Goal: Task Accomplishment & Management: Complete application form

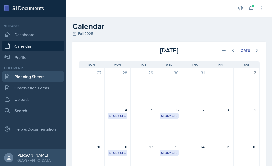
click at [21, 77] on link "Planning Sheets" at bounding box center [33, 76] width 62 height 10
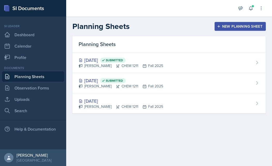
click at [235, 25] on div "New Planning Sheet" at bounding box center [240, 26] width 44 height 4
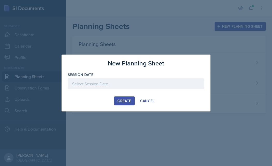
click at [83, 81] on div at bounding box center [136, 83] width 136 height 11
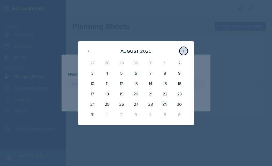
click at [184, 52] on icon at bounding box center [183, 51] width 4 height 4
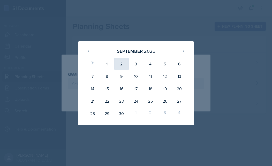
click at [118, 65] on div "2" at bounding box center [121, 64] width 14 height 12
type input "[DATE]"
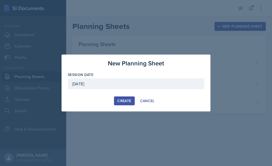
click at [127, 99] on div "Create" at bounding box center [124, 101] width 14 height 4
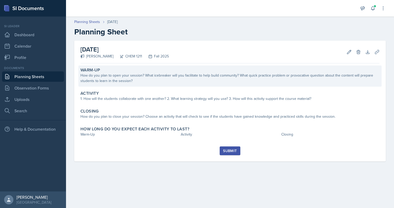
click at [152, 82] on div "How do you plan to open your session? What icebreaker will you facilitate to he…" at bounding box center [230, 78] width 299 height 11
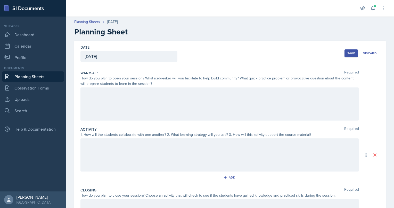
click at [120, 100] on div at bounding box center [220, 103] width 279 height 33
click at [331, 126] on div "Activity Required 1. How will the students collaborate with one another? 2. Wha…" at bounding box center [230, 154] width 299 height 61
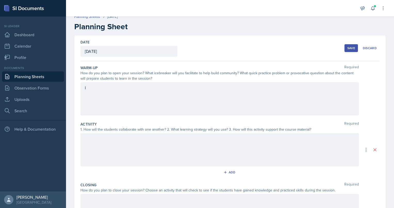
click at [100, 100] on div "I" at bounding box center [220, 98] width 279 height 33
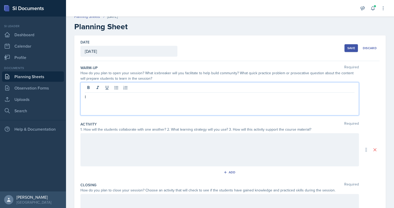
scroll to position [14, 0]
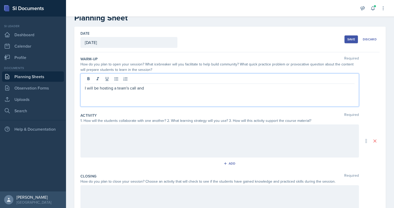
click at [150, 83] on div at bounding box center [220, 79] width 270 height 9
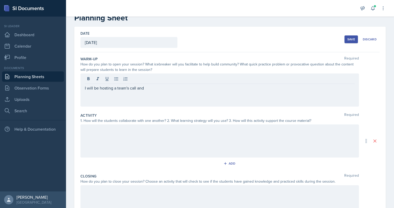
click at [158, 76] on div at bounding box center [220, 79] width 270 height 9
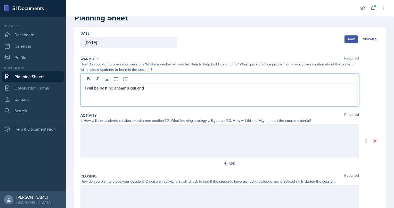
click at [152, 88] on p "I will be hosting a team's call and" at bounding box center [220, 88] width 270 height 6
click at [260, 89] on p "I will be hosting a team's call and will inform the class about the upcoming 1s…" at bounding box center [220, 88] width 270 height 6
click at [300, 89] on p "I will be hosting a team's call and will inform the class about the upcoming 1s…" at bounding box center [220, 88] width 270 height 6
click at [137, 87] on p "I will be hosting a team's call and will inform the class about the upcoming 1s…" at bounding box center [220, 88] width 270 height 6
click at [244, 87] on p "I will be hosting a team's call to makeup for my [DATE] session since its a hol…" at bounding box center [220, 88] width 270 height 6
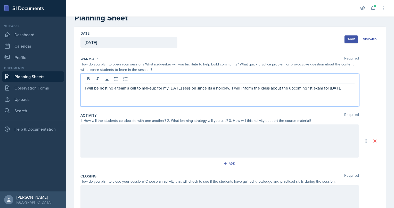
click at [193, 83] on div at bounding box center [220, 79] width 270 height 9
click at [257, 87] on p "I will be hosting a team's call to make up for my [DATE] session since it's a h…" at bounding box center [220, 88] width 270 height 6
click at [233, 91] on p "I will be hosting a team's call to make up for my [DATE] session since it's a h…" at bounding box center [220, 88] width 270 height 6
click at [236, 97] on div "I will be hosting a team's call to make up for my [DATE] session since it's a h…" at bounding box center [220, 89] width 279 height 33
click at [232, 89] on p "I will be hosting a team's call to make up for my [DATE] session since it's a h…" at bounding box center [220, 91] width 270 height 12
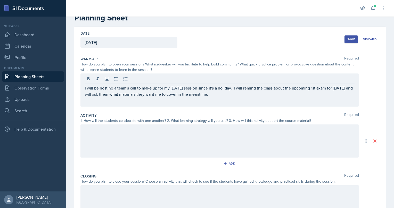
click at [186, 137] on div at bounding box center [220, 140] width 279 height 33
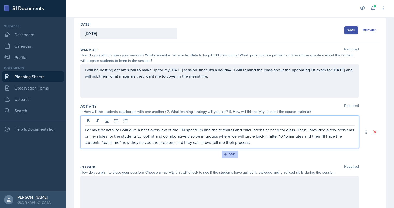
click at [222, 151] on button "Add" at bounding box center [230, 154] width 17 height 8
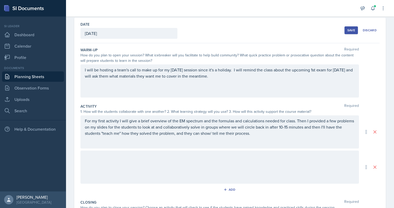
click at [133, 156] on div at bounding box center [220, 166] width 279 height 33
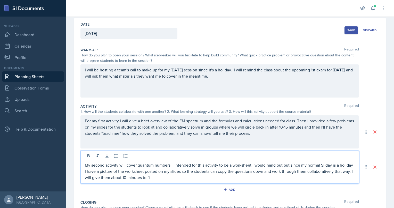
click at [214, 168] on p "My second activity will cover quantum numbers. I intended for this activity to …" at bounding box center [220, 171] width 270 height 19
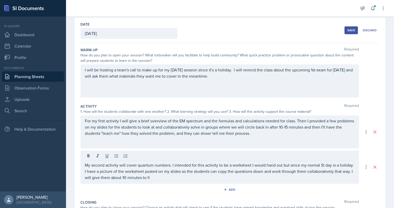
click at [207, 182] on div "My second activity will cover quantum numbers. I intended for this activity to …" at bounding box center [220, 166] width 279 height 33
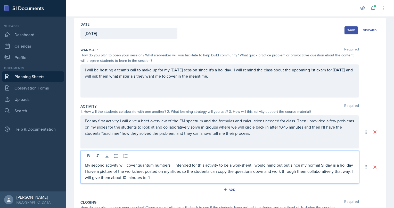
click at [169, 175] on p "My second activity will cover quantum numbers. I intended for this activity to …" at bounding box center [220, 171] width 270 height 19
click at [339, 175] on p "My second activity will cover quantum numbers. I intended for this activity to …" at bounding box center [220, 171] width 270 height 19
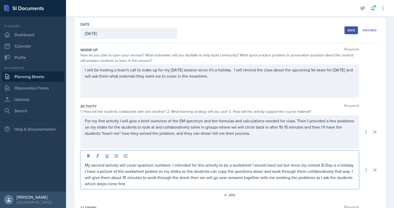
click at [173, 180] on p "My second activity will cover quantum numbers. I intended for this activity to …" at bounding box center [220, 174] width 270 height 25
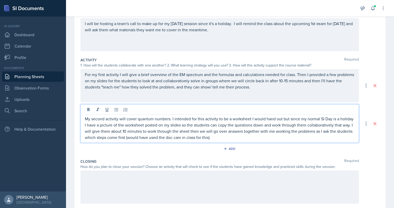
scroll to position [69, 0]
click at [160, 183] on div at bounding box center [220, 186] width 279 height 33
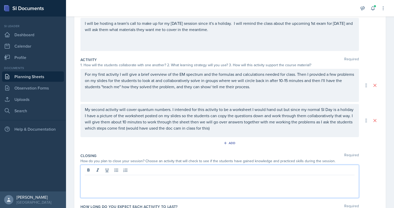
scroll to position [78, 0]
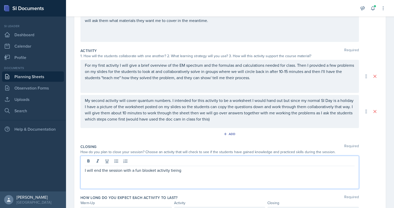
click at [176, 172] on div "I will end the session with a fun blooket activity tieing" at bounding box center [220, 171] width 279 height 33
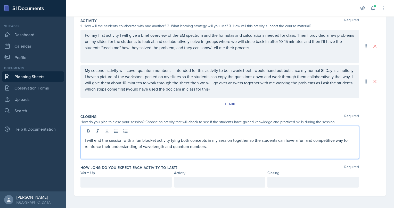
click at [134, 180] on p at bounding box center [126, 182] width 83 height 6
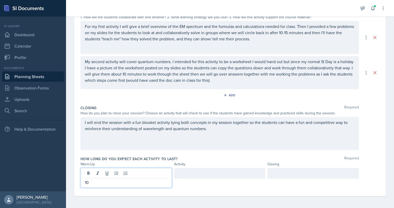
click at [200, 170] on div at bounding box center [220, 173] width 92 height 11
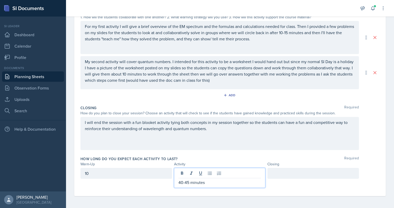
click at [129, 172] on div "10" at bounding box center [127, 173] width 92 height 11
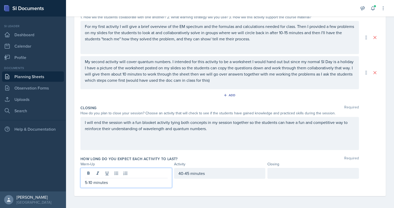
click at [284, 172] on div at bounding box center [314, 173] width 92 height 11
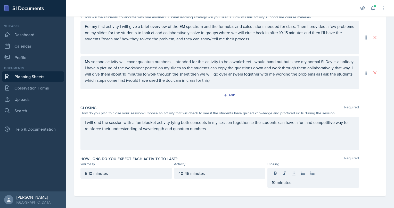
click at [258, 140] on div "I will end the session with a fun blooket activity tying both concepts in my se…" at bounding box center [220, 133] width 279 height 33
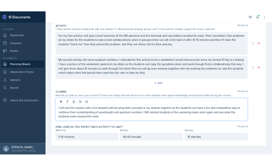
scroll to position [0, 0]
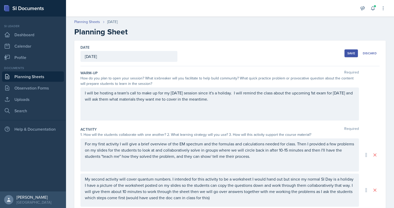
click at [348, 53] on div "Save" at bounding box center [352, 53] width 8 height 4
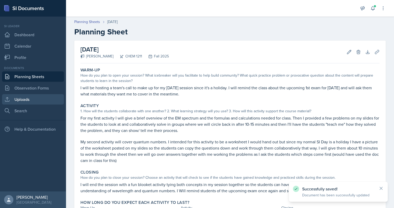
click at [28, 99] on link "Uploads" at bounding box center [33, 99] width 62 height 10
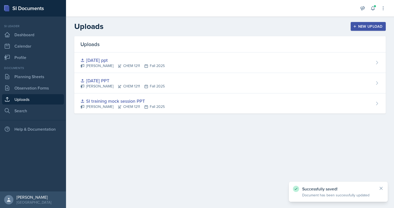
click at [368, 27] on div "New Upload" at bounding box center [368, 26] width 29 height 4
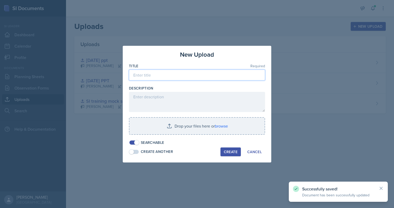
click at [155, 79] on input at bounding box center [197, 74] width 136 height 11
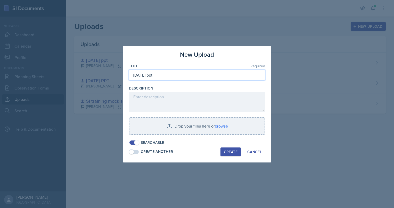
type input "[DATE] ppt"
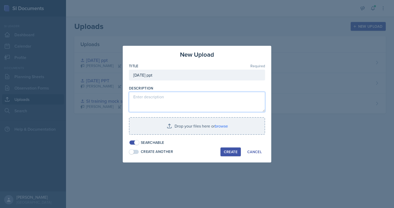
click at [150, 100] on textarea at bounding box center [197, 102] width 136 height 20
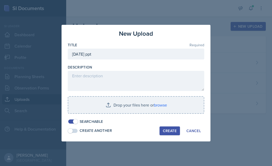
click at [242, 117] on div at bounding box center [136, 83] width 272 height 166
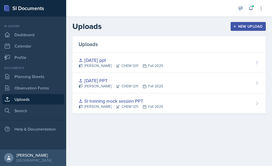
click at [245, 28] on div "New Upload" at bounding box center [248, 26] width 29 height 4
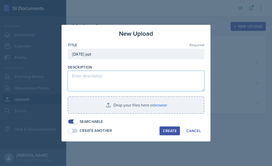
click at [93, 77] on textarea at bounding box center [136, 81] width 136 height 20
click at [110, 77] on textarea "My PowerPoint i" at bounding box center [136, 81] width 136 height 20
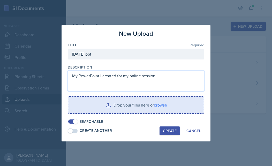
type textarea "My PowerPoint I created for my online session"
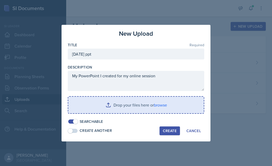
click at [129, 108] on input "file" at bounding box center [135, 105] width 135 height 17
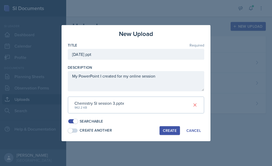
click at [167, 131] on div "Create" at bounding box center [170, 130] width 14 height 4
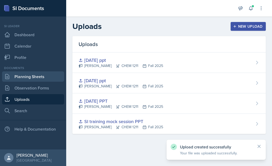
click at [29, 77] on link "Planning Sheets" at bounding box center [33, 76] width 62 height 10
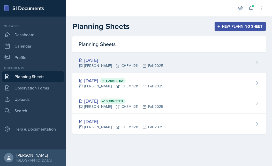
click at [120, 63] on div "[PERSON_NAME] CHEM 1211 Fall 2025" at bounding box center [120, 65] width 84 height 5
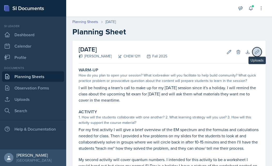
click at [254, 53] on icon at bounding box center [256, 51] width 5 height 5
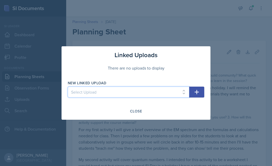
click at [109, 89] on select "Select Upload SI training mock session PPT [DATE] PPT [DATE] ppt [DATE] ppt" at bounding box center [128, 91] width 121 height 11
select select "7c5243d0-32dc-48a7-a44c-a23647d2de5f"
click at [68, 86] on select "Select Upload SI training mock session PPT [DATE] PPT [DATE] ppt [DATE] ppt" at bounding box center [128, 91] width 121 height 11
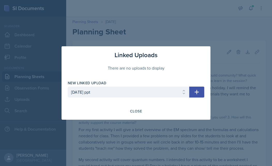
click at [198, 90] on icon "button" at bounding box center [196, 92] width 6 height 6
select select
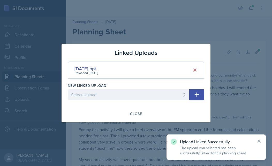
click at [110, 134] on div at bounding box center [136, 83] width 272 height 166
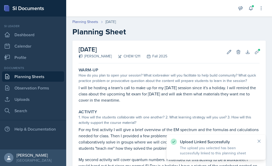
scroll to position [141, 0]
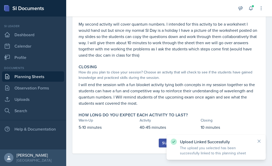
click at [163, 142] on div "Submit" at bounding box center [169, 143] width 14 height 4
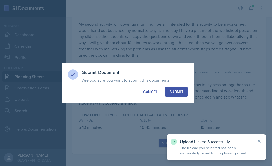
click at [172, 92] on div "Submit" at bounding box center [176, 91] width 14 height 5
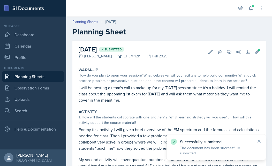
scroll to position [126, 0]
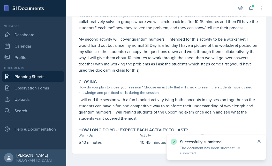
click at [257, 140] on icon at bounding box center [258, 140] width 5 height 5
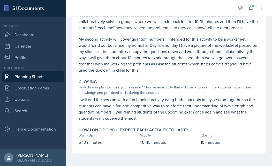
scroll to position [0, 0]
